Goal: Go to known website: Access a specific website the user already knows

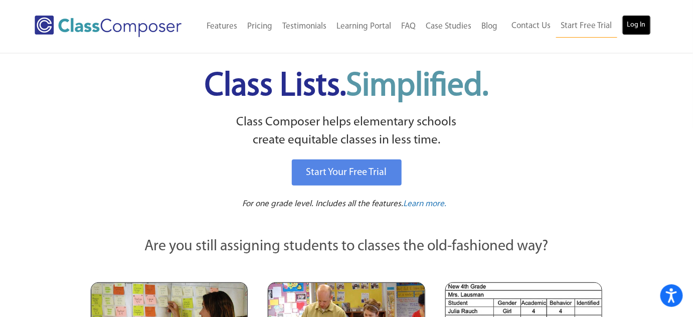
click at [629, 21] on link "Log In" at bounding box center [637, 25] width 29 height 20
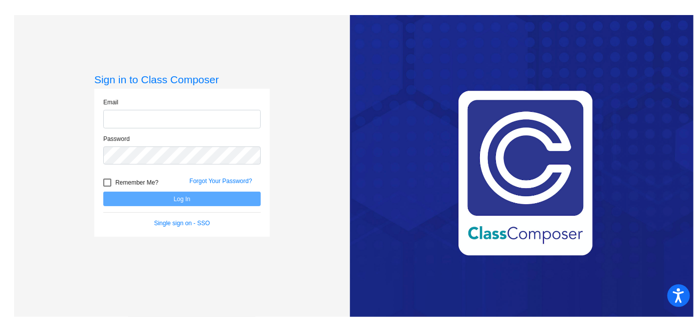
type input "bkline@mbgsd.org"
click at [159, 203] on button "Log In" at bounding box center [182, 199] width 158 height 15
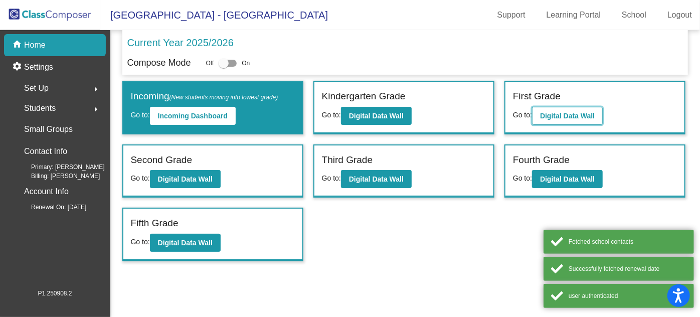
click at [564, 112] on b "Digital Data Wall" at bounding box center [567, 116] width 55 height 8
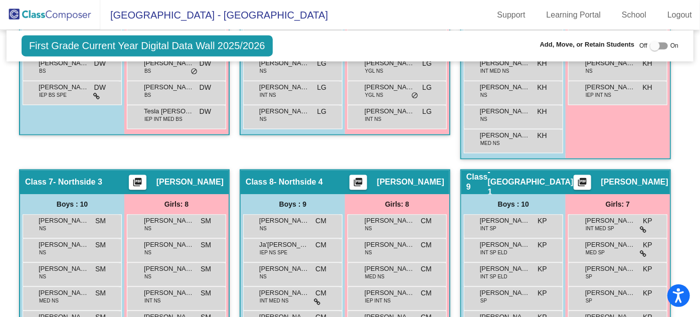
scroll to position [1048, 0]
